Goal: Check status: Check status

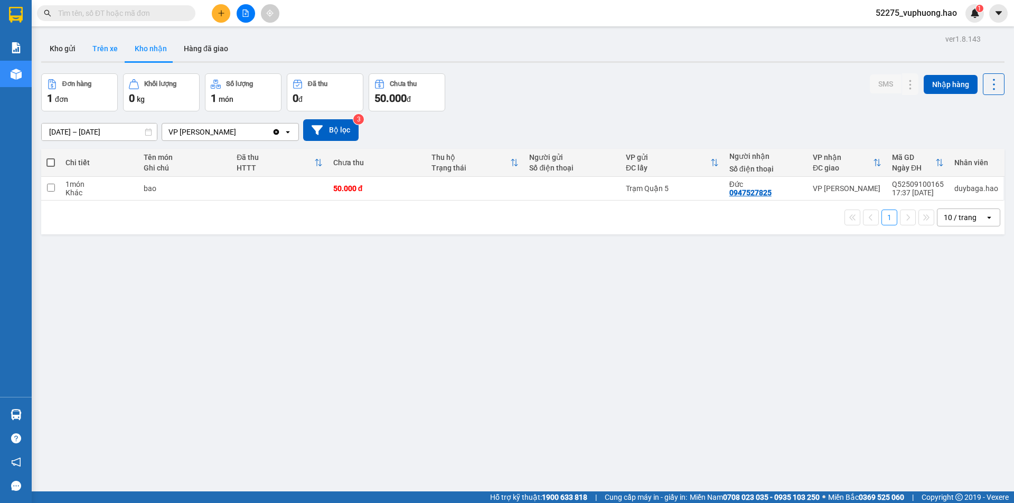
click at [112, 46] on button "Trên xe" at bounding box center [105, 48] width 42 height 25
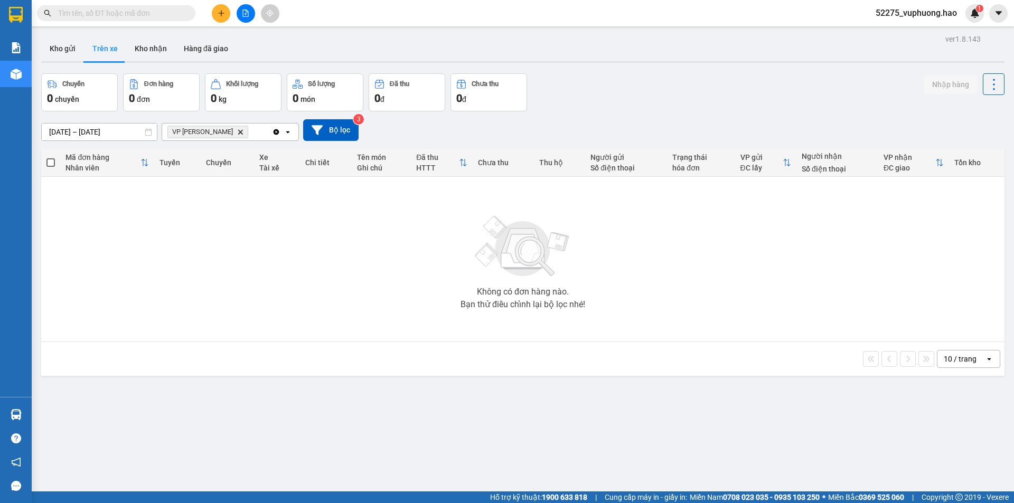
click at [238, 133] on icon "VP Gành Hào, close by backspace" at bounding box center [240, 131] width 5 height 5
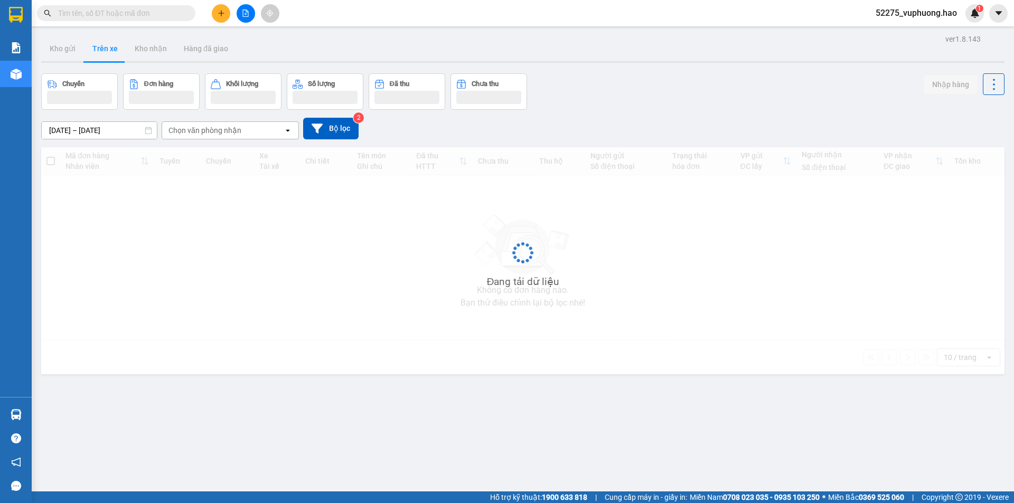
click at [225, 130] on div "Chọn văn phòng nhận" at bounding box center [204, 130] width 73 height 11
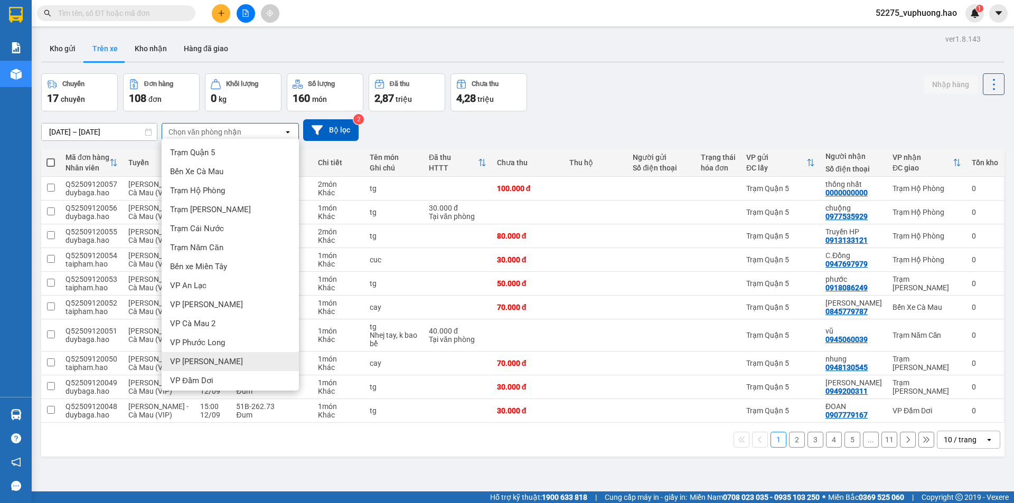
click at [230, 352] on div "VP [PERSON_NAME]" at bounding box center [230, 361] width 137 height 19
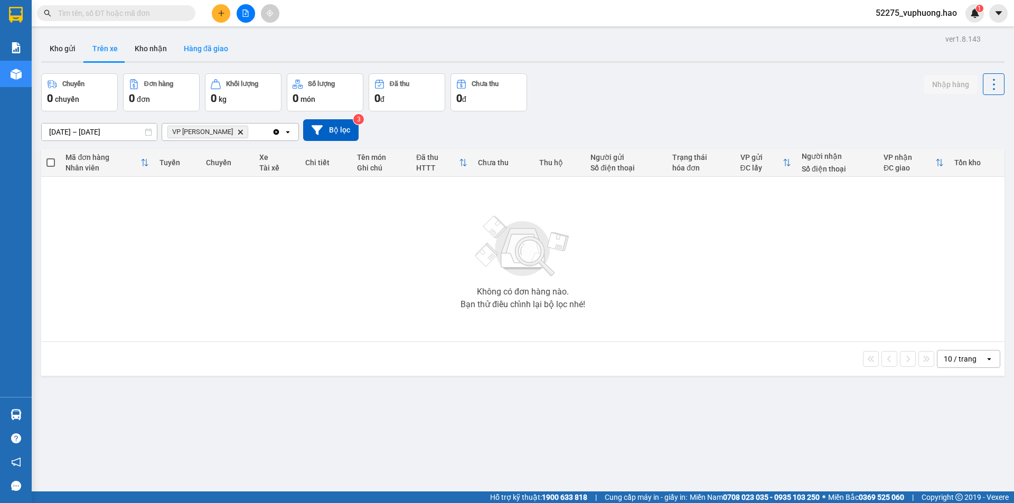
click at [198, 49] on button "Hàng đã giao" at bounding box center [205, 48] width 61 height 25
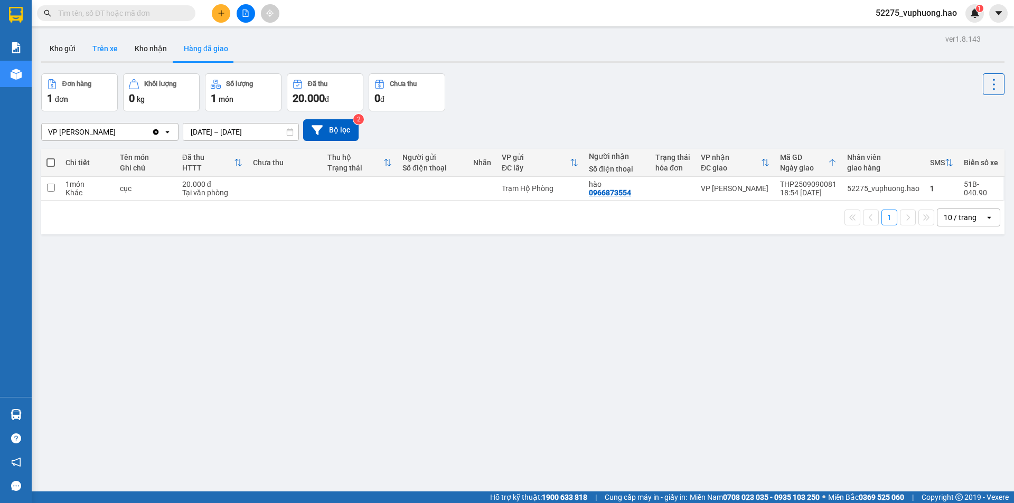
click at [106, 53] on button "Trên xe" at bounding box center [105, 48] width 42 height 25
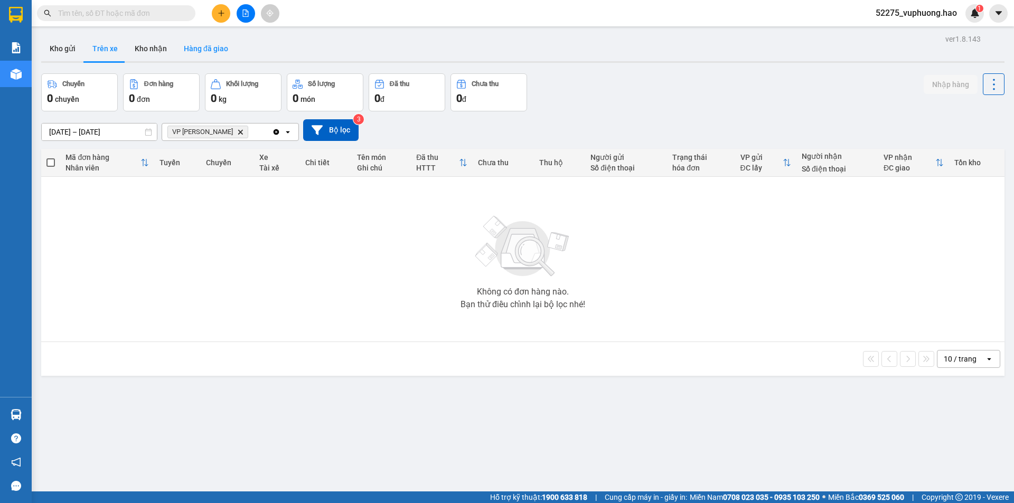
click at [202, 48] on button "Hàng đã giao" at bounding box center [205, 48] width 61 height 25
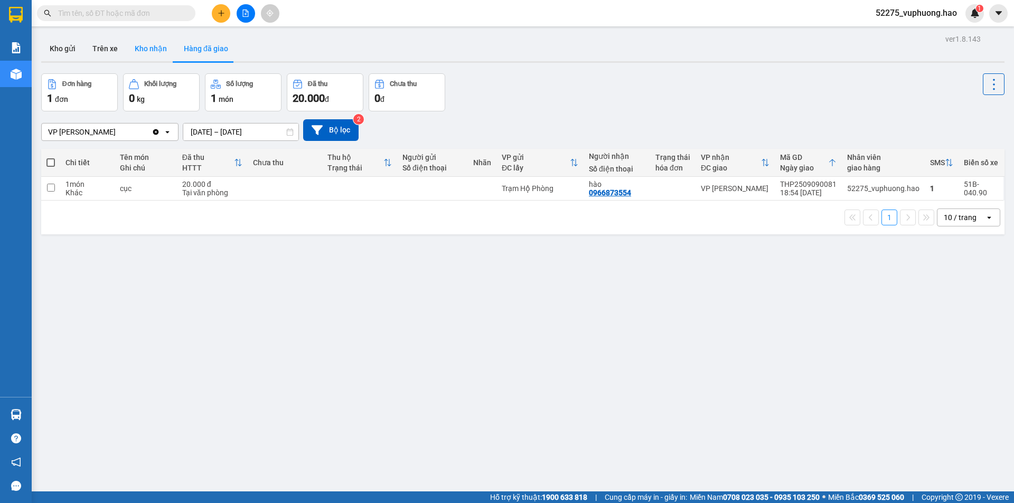
click at [159, 45] on button "Kho nhận" at bounding box center [150, 48] width 49 height 25
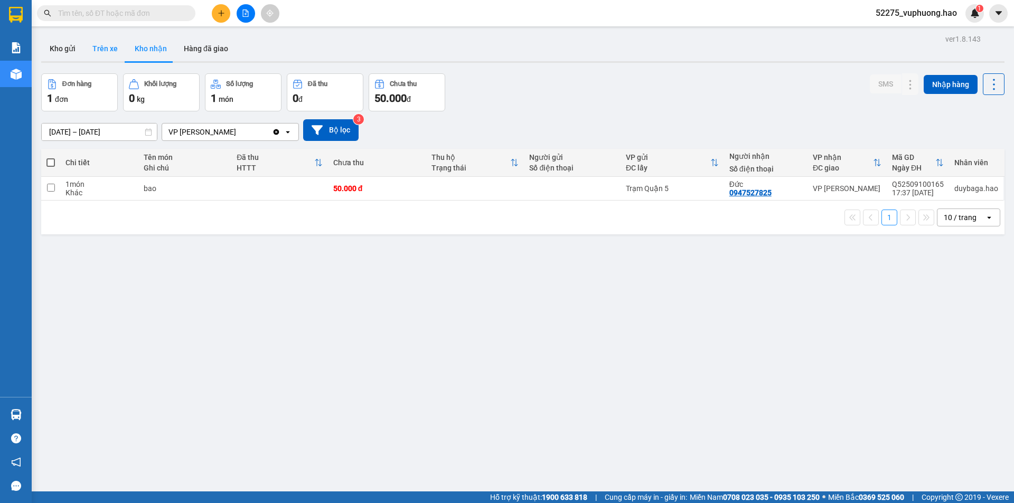
click at [118, 49] on button "Trên xe" at bounding box center [105, 48] width 42 height 25
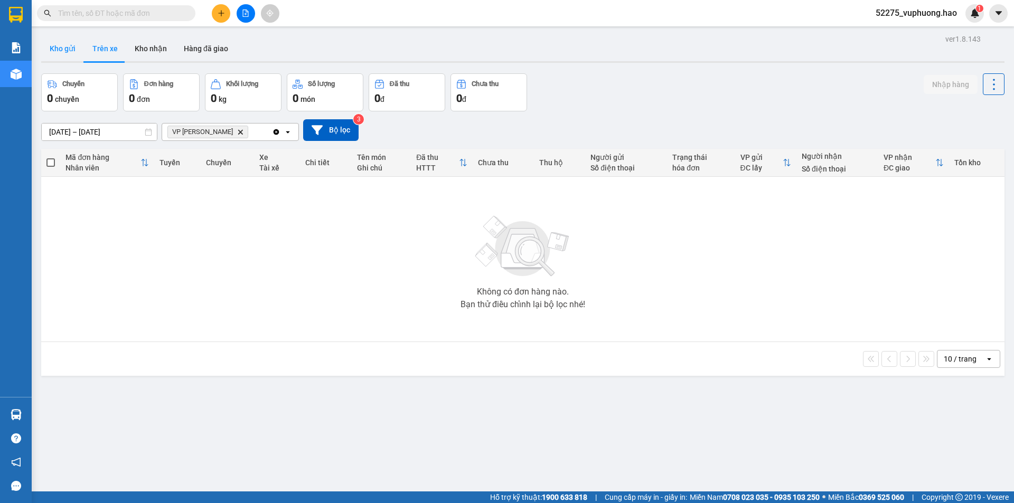
click at [72, 47] on button "Kho gửi" at bounding box center [62, 48] width 43 height 25
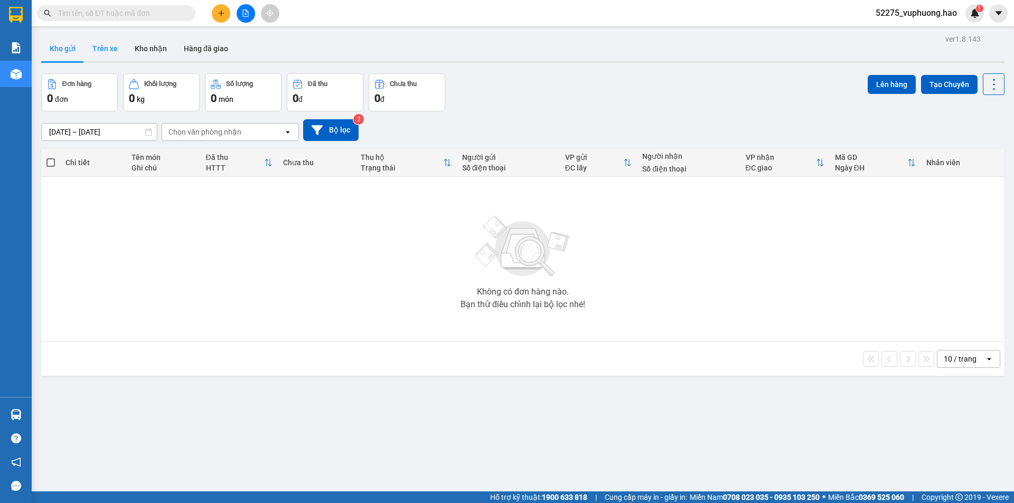
click at [111, 49] on button "Trên xe" at bounding box center [105, 48] width 42 height 25
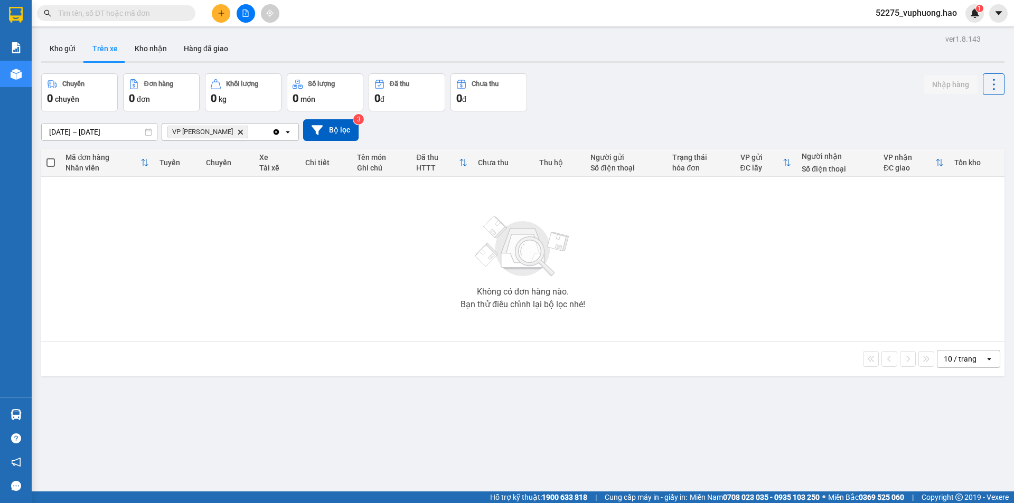
click at [237, 132] on icon "Delete" at bounding box center [240, 132] width 6 height 6
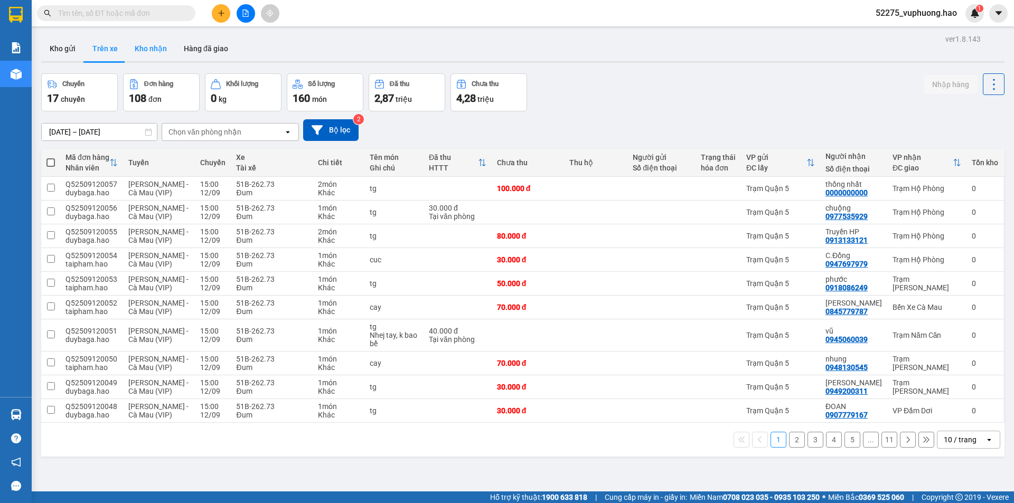
click at [154, 48] on button "Kho nhận" at bounding box center [150, 48] width 49 height 25
